Goal: Transaction & Acquisition: Obtain resource

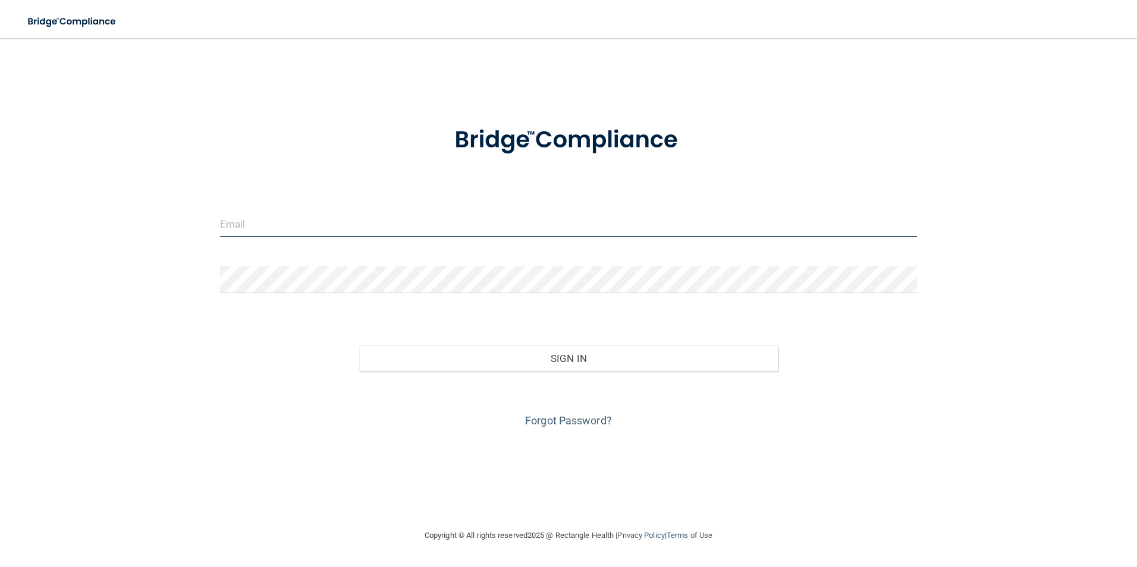
click at [322, 228] on input "email" at bounding box center [569, 224] width 698 height 27
type input "[EMAIL_ADDRESS][DOMAIN_NAME]"
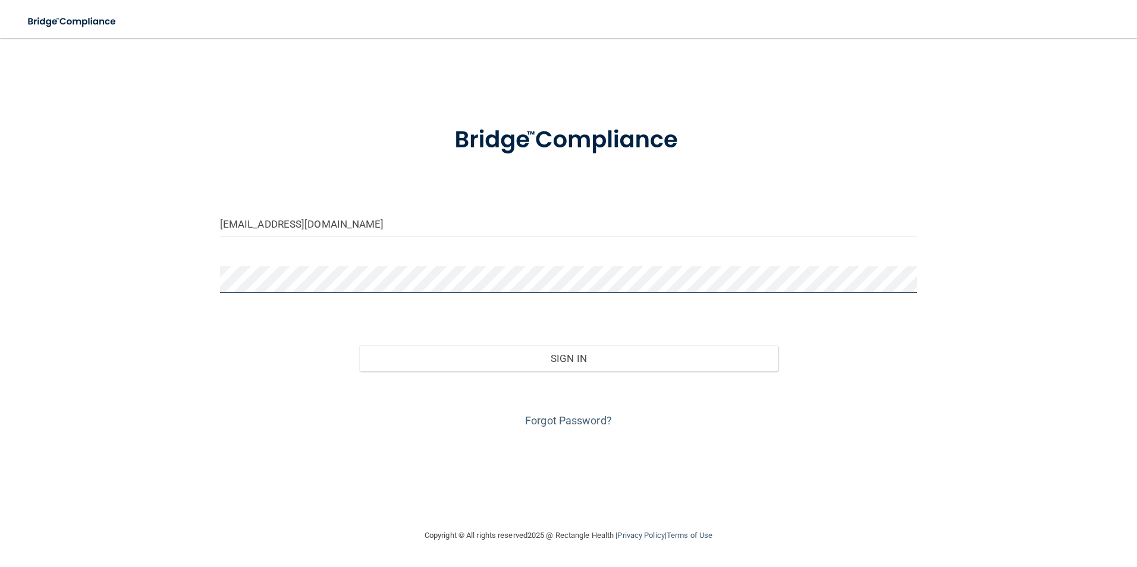
click at [359, 346] on button "Sign In" at bounding box center [568, 359] width 419 height 26
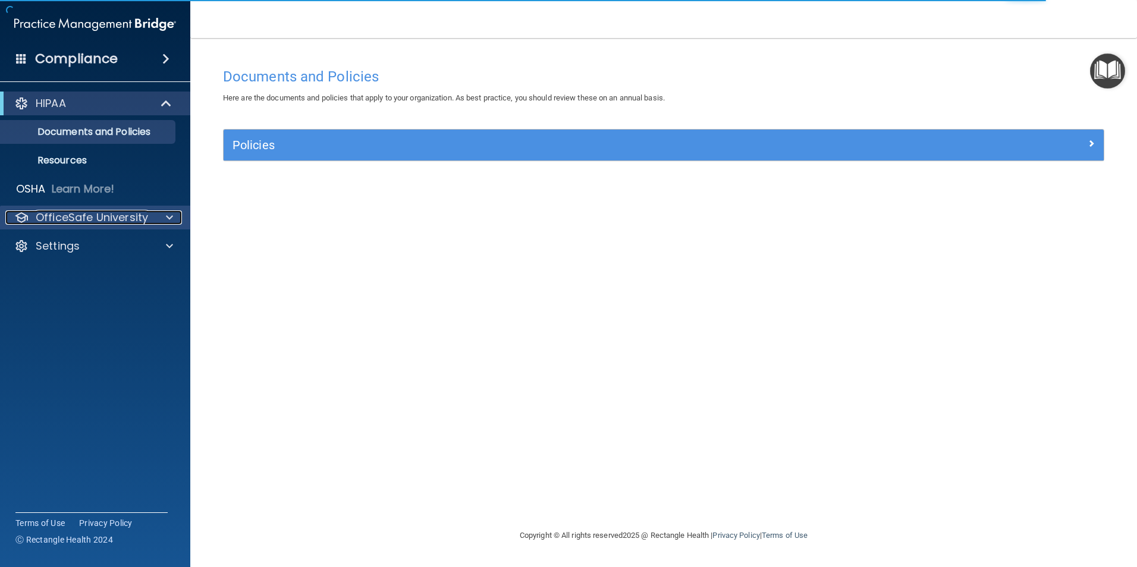
click at [167, 218] on div at bounding box center [168, 218] width 30 height 14
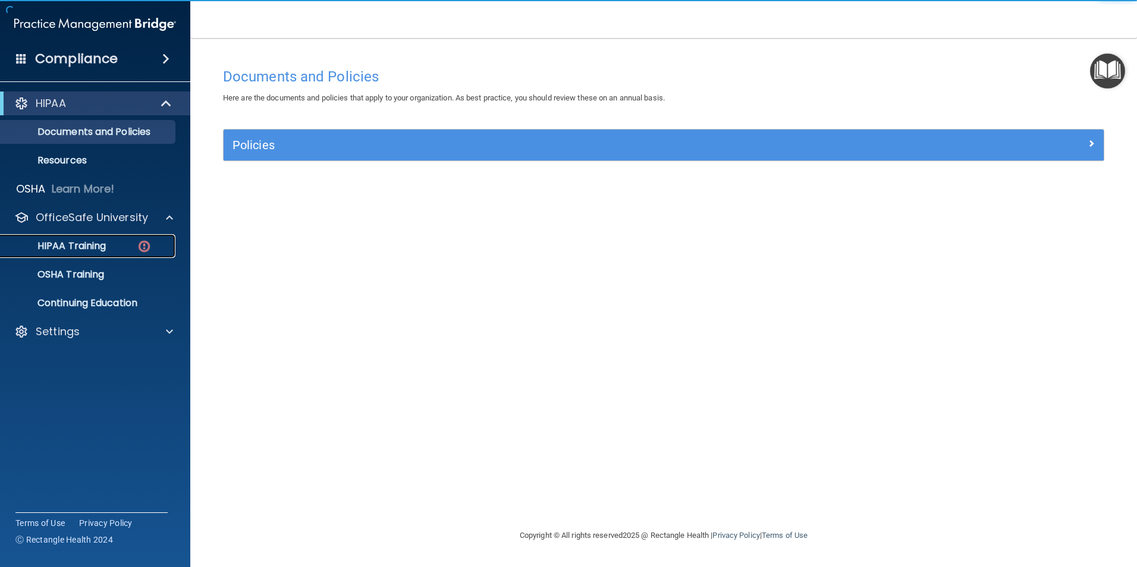
click at [114, 249] on div "HIPAA Training" at bounding box center [89, 246] width 162 height 12
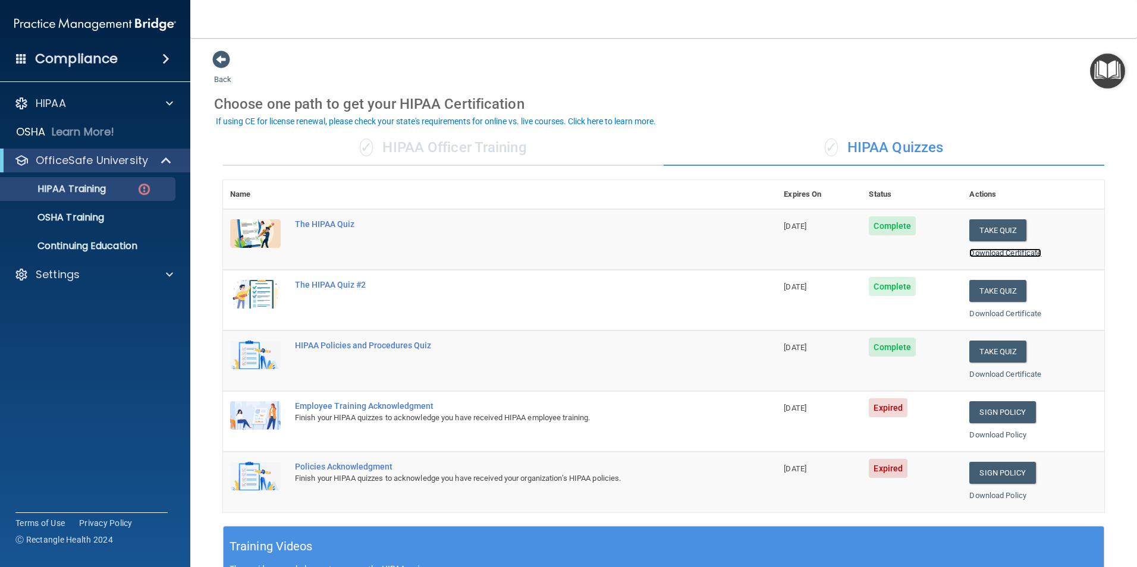
click at [990, 250] on link "Download Certificate" at bounding box center [1005, 253] width 72 height 9
click at [974, 313] on link "Download Certificate" at bounding box center [1005, 313] width 72 height 9
click at [986, 378] on link "Download Certificate" at bounding box center [1005, 374] width 72 height 9
click at [81, 279] on div "Settings" at bounding box center [79, 275] width 148 height 14
click at [58, 334] on p "Sign Out" at bounding box center [89, 332] width 162 height 12
